Goal: Transaction & Acquisition: Purchase product/service

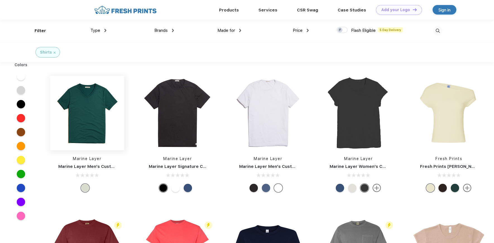
click at [95, 115] on img at bounding box center [87, 113] width 74 height 74
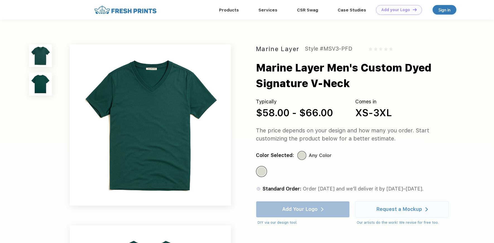
click at [151, 69] on img at bounding box center [150, 124] width 161 height 161
click at [40, 82] on img at bounding box center [40, 84] width 23 height 23
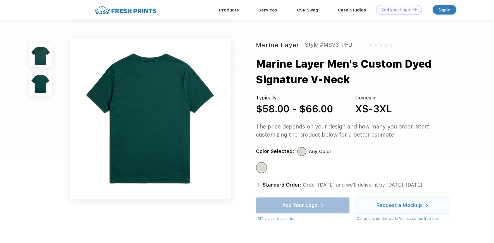
click at [35, 62] on img at bounding box center [40, 55] width 23 height 23
